Goal: Find specific fact: Find specific fact

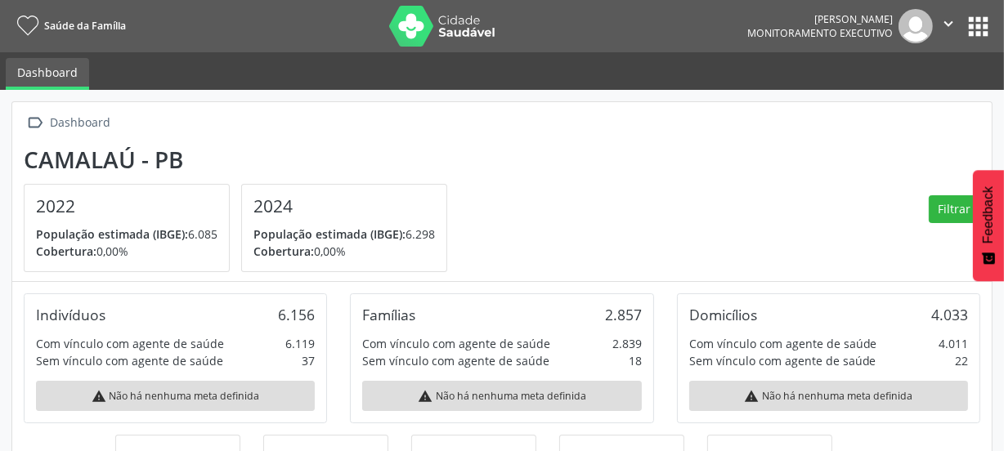
scroll to position [270, 327]
click at [971, 33] on button "apps" at bounding box center [978, 26] width 29 height 29
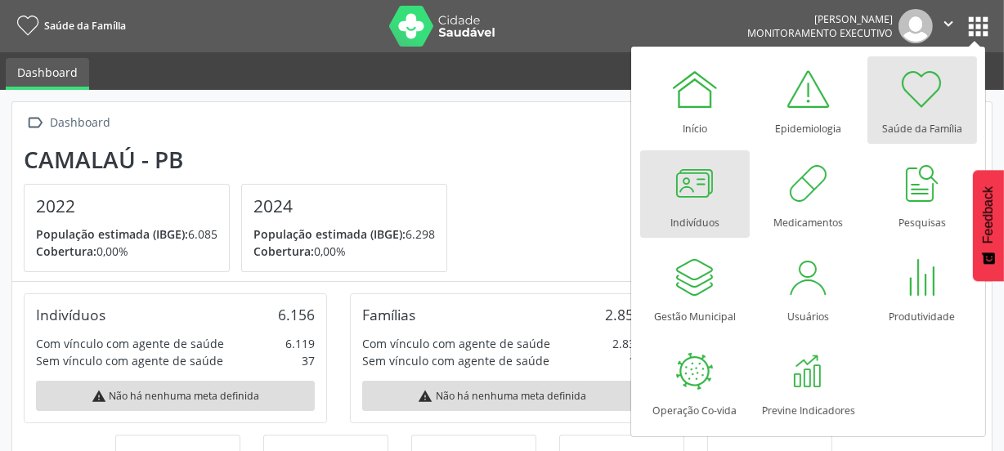
click at [689, 180] on div at bounding box center [695, 183] width 49 height 49
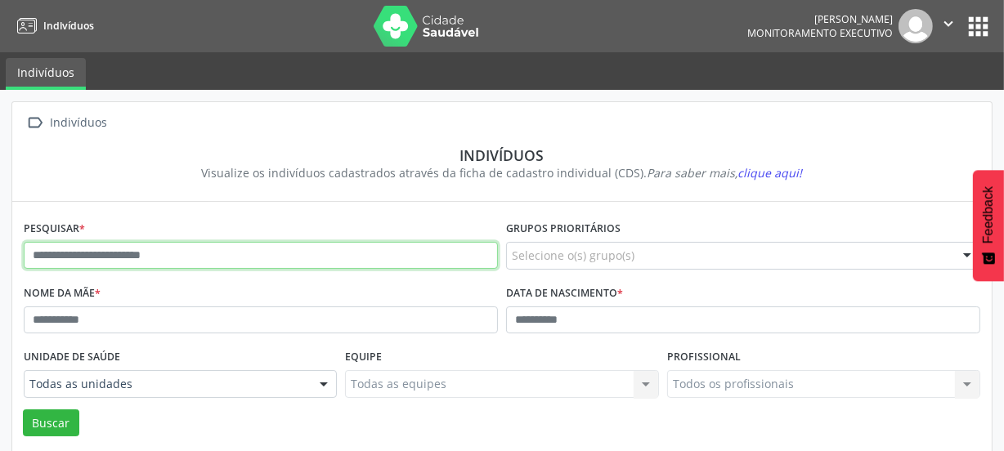
click at [187, 256] on input "text" at bounding box center [261, 256] width 474 height 28
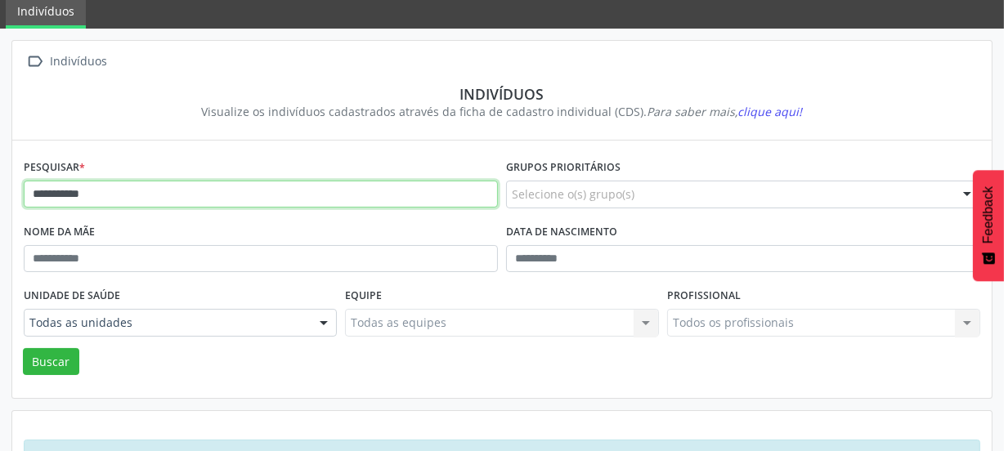
scroll to position [119, 0]
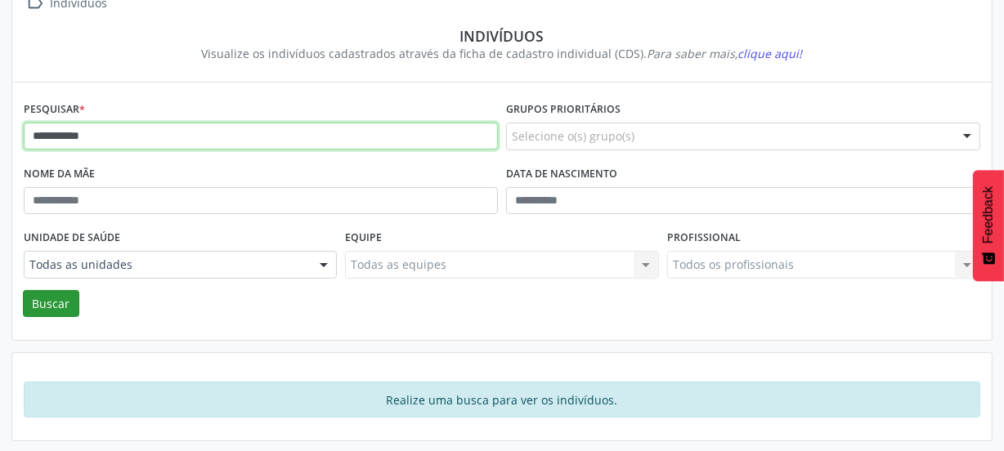
type input "**********"
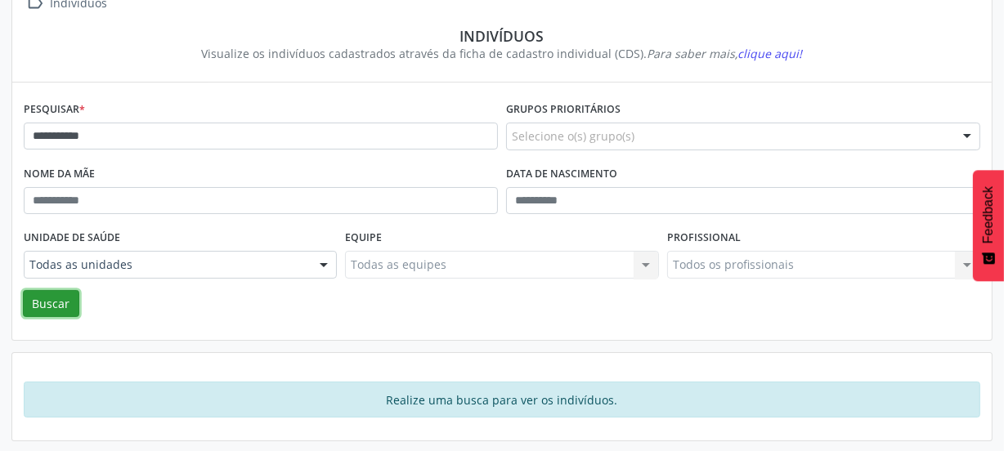
click at [52, 297] on button "Buscar" at bounding box center [51, 304] width 56 height 28
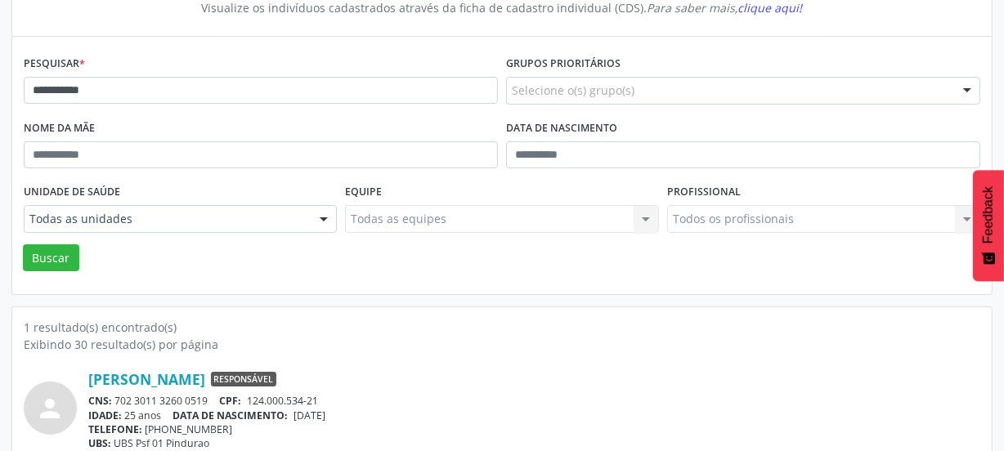
scroll to position [214, 0]
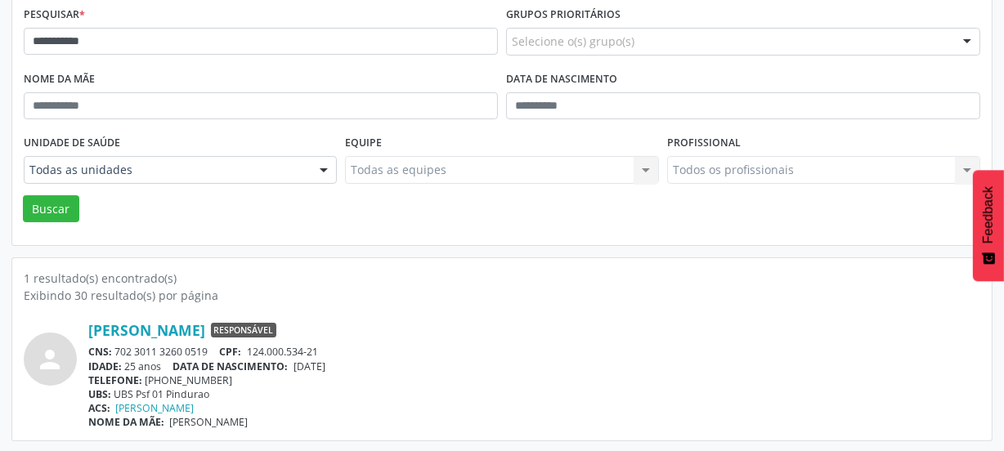
drag, startPoint x: 210, startPoint y: 348, endPoint x: 116, endPoint y: 346, distance: 94.1
click at [116, 346] on div "CNS: 702 3011 3260 0519 CPF: 124.000.534-21" at bounding box center [534, 352] width 892 height 14
copy div "702 3011 3260 0519"
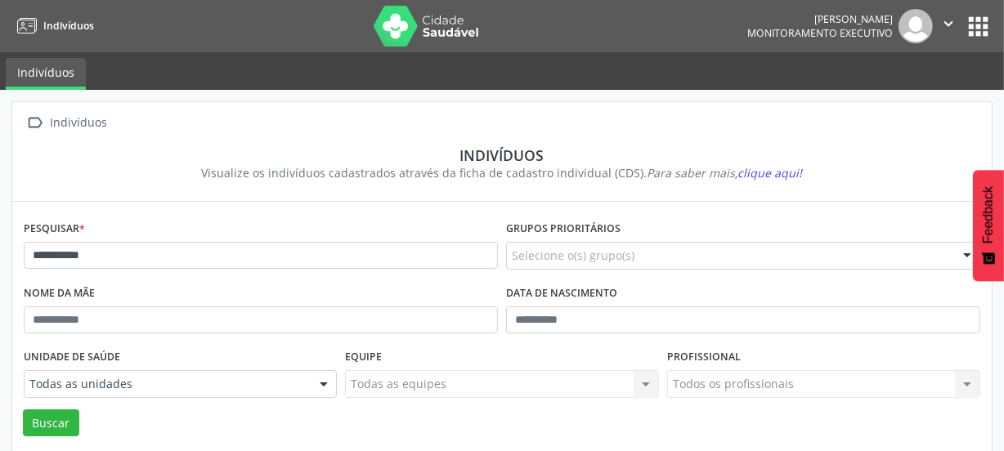
click at [408, 29] on img at bounding box center [427, 26] width 106 height 41
